Goal: Find specific page/section: Find specific page/section

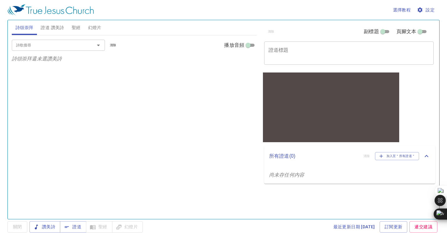
click at [97, 40] on div "詩歌搜尋" at bounding box center [58, 45] width 93 height 11
click at [101, 43] on icon "Open" at bounding box center [98, 45] width 7 height 7
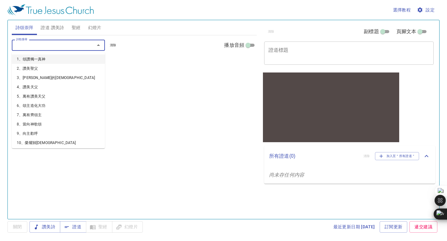
click at [69, 58] on li "1、頌讚獨一真神" at bounding box center [58, 59] width 93 height 9
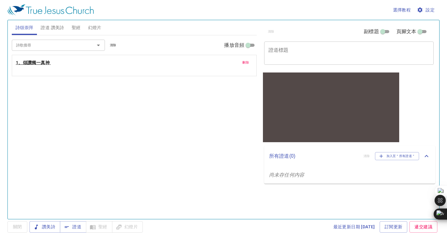
click at [44, 62] on b "1、頌讚獨一真神" at bounding box center [33, 63] width 34 height 8
click at [20, 73] on span "1" at bounding box center [21, 74] width 2 height 6
click at [388, 32] on input "副標題" at bounding box center [382, 32] width 22 height 7
checkbox input "true"
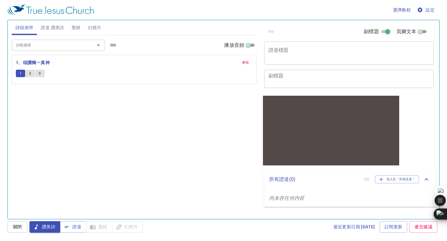
click at [249, 48] on input "播放音頻" at bounding box center [248, 46] width 22 height 7
checkbox input "true"
select select "1"
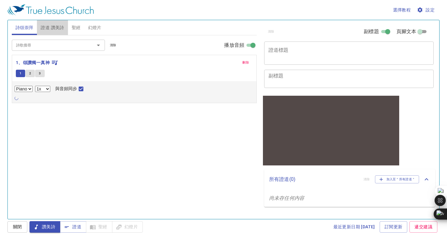
click at [53, 30] on span "證道 讚美詩" at bounding box center [52, 28] width 23 height 8
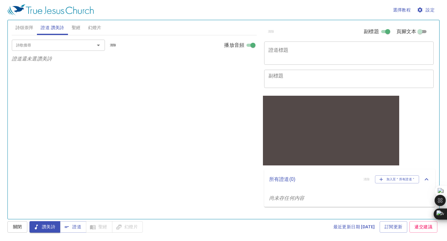
click at [75, 40] on div "詩歌搜尋" at bounding box center [58, 45] width 93 height 11
click at [98, 43] on icon "Open" at bounding box center [98, 45] width 7 height 7
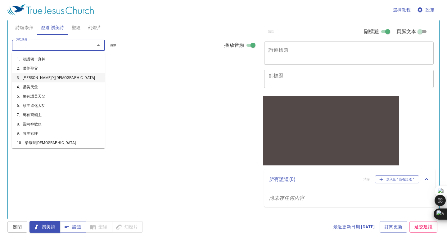
click at [69, 77] on li "3、[PERSON_NAME]的[DEMOGRAPHIC_DATA]" at bounding box center [58, 77] width 93 height 9
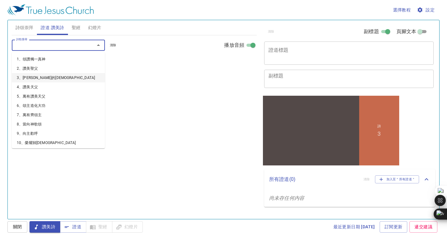
select select "1"
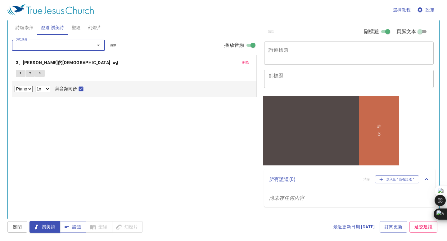
click at [27, 72] on button "2" at bounding box center [29, 73] width 9 height 7
checkbox input "false"
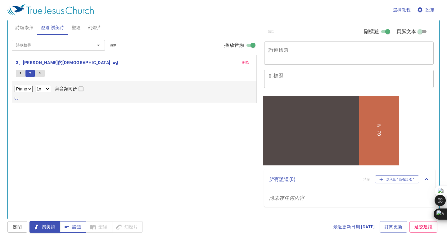
click at [80, 228] on span "證道" at bounding box center [73, 227] width 16 height 8
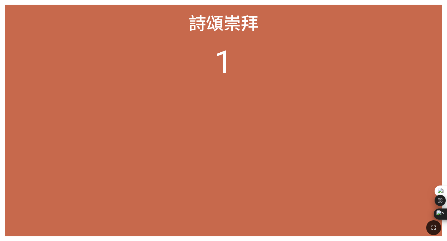
click at [233, 24] on span "詩頌崇拜" at bounding box center [224, 22] width 70 height 25
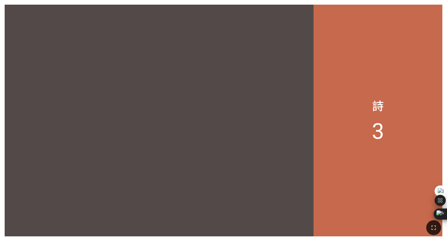
click at [368, 60] on div "詩 3" at bounding box center [377, 121] width 129 height 232
